Goal: Task Accomplishment & Management: Use online tool/utility

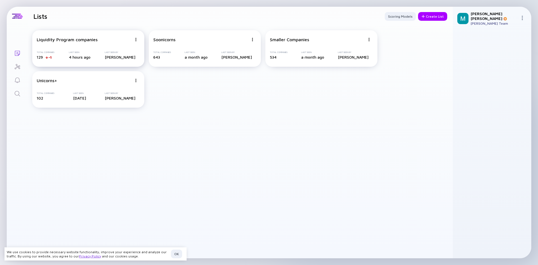
click at [90, 43] on div "Liquidity Program companies Total Companies 129 -1 Last Seen 4 hours ago Last S…" at bounding box center [88, 48] width 112 height 36
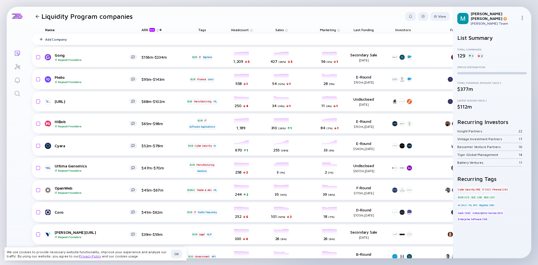
click at [268, 29] on div "Name ARR beta Tags Headcount Sales Marketing Last Funding Investors Founders To…" at bounding box center [320, 30] width 576 height 8
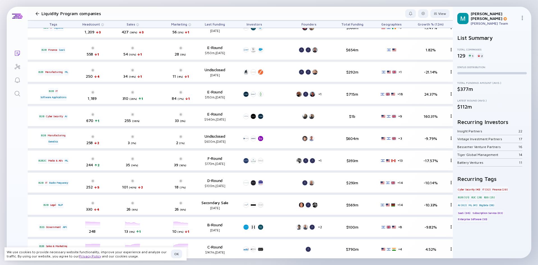
scroll to position [0, 149]
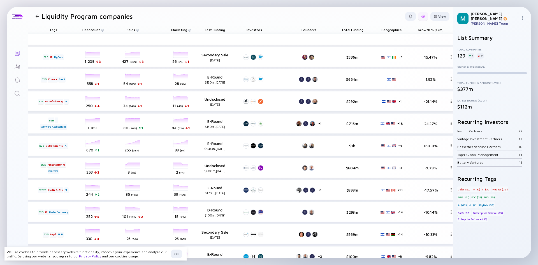
click at [268, 16] on div at bounding box center [422, 16] width 3 height 3
click at [268, 52] on div "Duplicate List" at bounding box center [405, 50] width 35 height 11
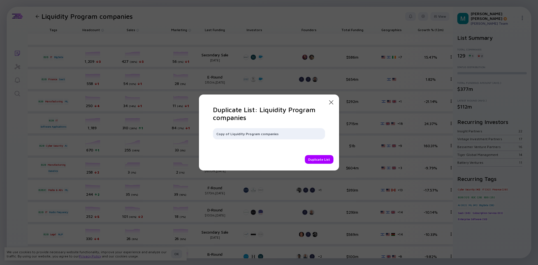
drag, startPoint x: 228, startPoint y: 133, endPoint x: 195, endPoint y: 137, distance: 33.0
click at [195, 137] on div "Close Modal Duplicate List: Liquidity Program companies Copy of Liquidity Progr…" at bounding box center [269, 132] width 538 height 265
type input "Larger list of Liquidity Program companies"
click at [268, 160] on div "Duplicate List" at bounding box center [319, 159] width 29 height 9
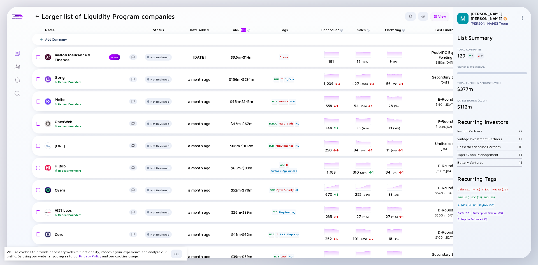
click at [437, 16] on div "View" at bounding box center [439, 16] width 19 height 9
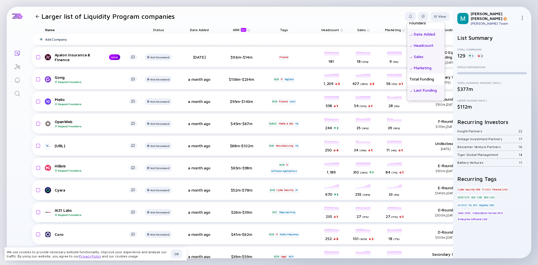
scroll to position [56, 0]
click at [414, 73] on div "Total Funding" at bounding box center [426, 72] width 38 height 11
click at [411, 72] on div "Total Funding" at bounding box center [425, 72] width 38 height 11
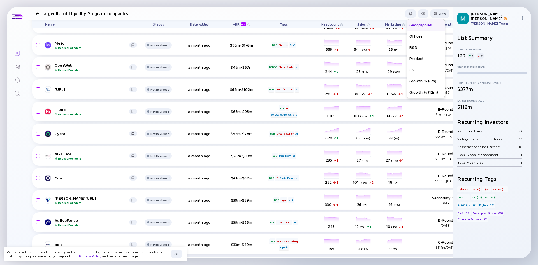
scroll to position [106, 0]
click at [345, 10] on header "Larger list of Liquidity Program companies View Name Status Tags ARR beta Found…" at bounding box center [240, 13] width 425 height 13
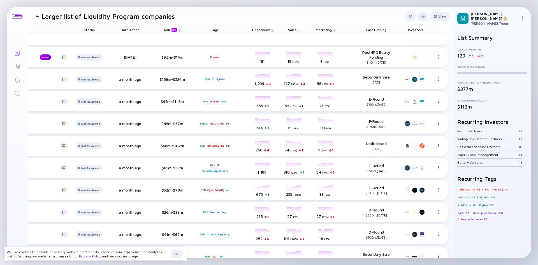
scroll to position [0, 75]
click at [420, 18] on div at bounding box center [423, 16] width 10 height 9
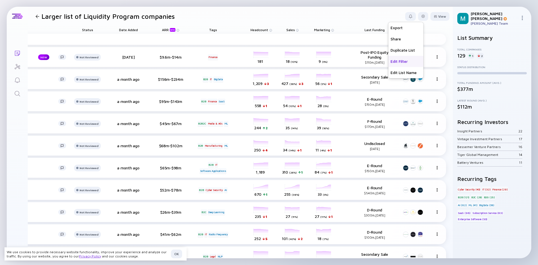
click at [393, 59] on div "Edit Filter" at bounding box center [405, 61] width 35 height 11
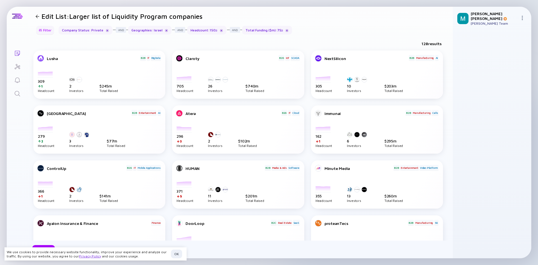
click at [42, 29] on div "Filter" at bounding box center [45, 30] width 20 height 9
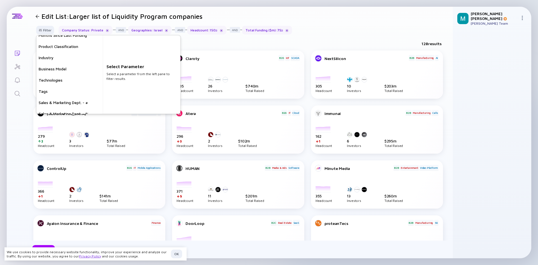
scroll to position [157, 0]
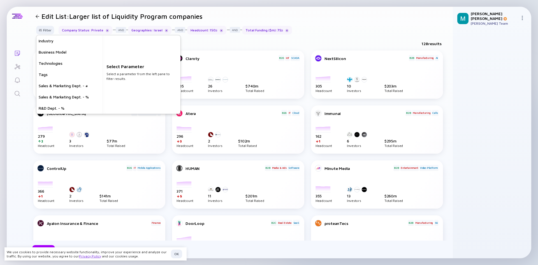
click at [410, 18] on header "Edit List: Larger list of Liquidity Program companies" at bounding box center [240, 16] width 425 height 19
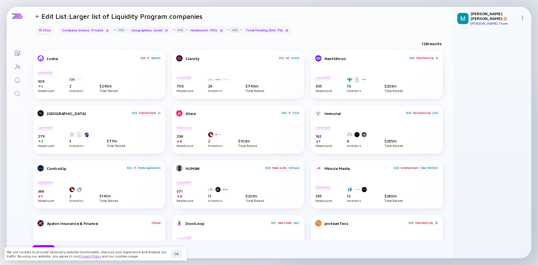
click at [46, 29] on div "Filter" at bounding box center [45, 30] width 20 height 9
